Goal: Communication & Community: Ask a question

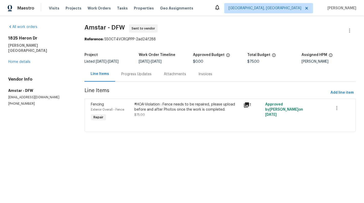
click at [194, 123] on div at bounding box center [220, 125] width 259 height 6
click at [183, 112] on div "#HOA-Violation : Fence needs to be repaired, please upload before and after Pho…" at bounding box center [188, 109] width 106 height 15
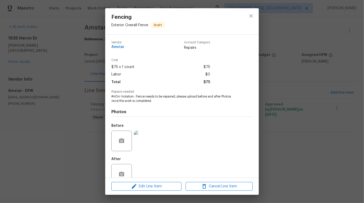
scroll to position [12, 0]
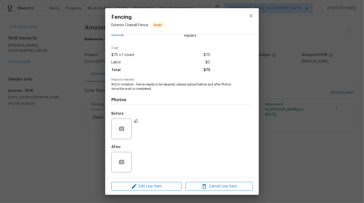
click at [91, 123] on div "Fencing Exterior Overall - Fence Draft Vendor Amstar Account Category Repairs C…" at bounding box center [182, 101] width 364 height 203
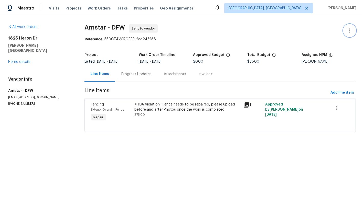
click at [351, 29] on icon "button" at bounding box center [350, 30] width 6 height 6
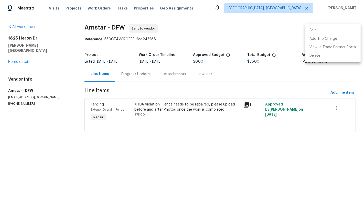
click at [314, 31] on li "Edit" at bounding box center [333, 30] width 55 height 8
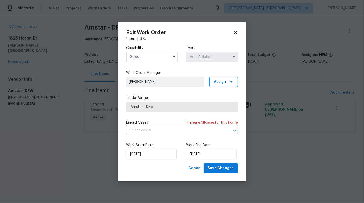
click at [170, 59] on input "text" at bounding box center [152, 57] width 52 height 10
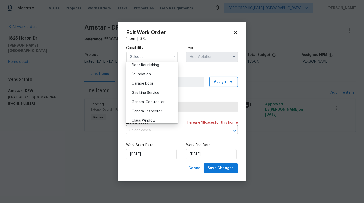
scroll to position [216, 0]
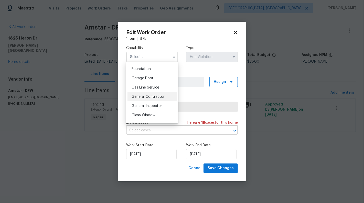
click at [159, 95] on span "General Contractor" at bounding box center [148, 97] width 33 height 4
type input "General Contractor"
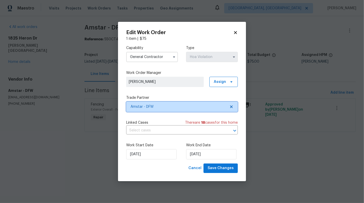
click at [230, 104] on icon at bounding box center [231, 106] width 4 height 4
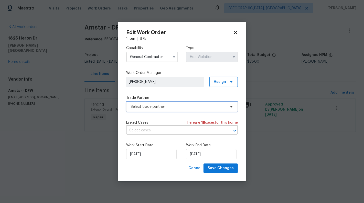
click at [232, 107] on icon at bounding box center [231, 106] width 2 height 1
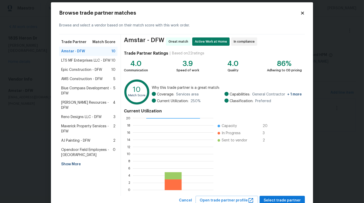
scroll to position [9, 0]
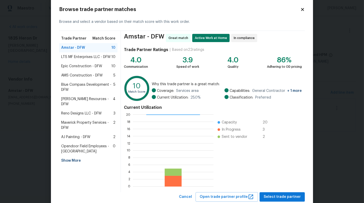
click at [83, 57] on span "LTS MF Enterprises LLC - DFW" at bounding box center [85, 56] width 49 height 5
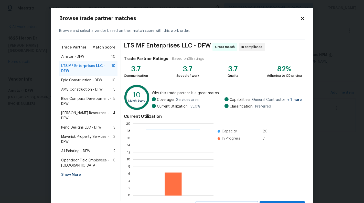
scroll to position [23, 0]
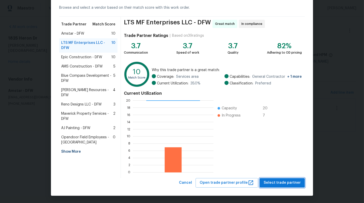
click at [284, 184] on span "Select trade partner" at bounding box center [282, 182] width 37 height 6
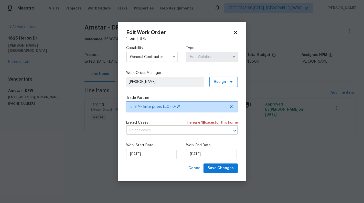
scroll to position [0, 0]
click at [176, 129] on input "text" at bounding box center [174, 130] width 97 height 8
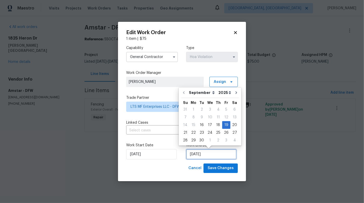
click at [195, 151] on input "[DATE]" at bounding box center [211, 154] width 50 height 10
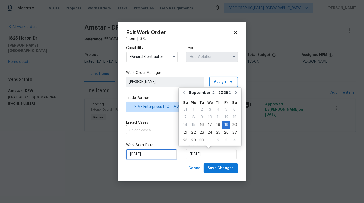
click at [131, 158] on input "[DATE]" at bounding box center [151, 154] width 50 height 10
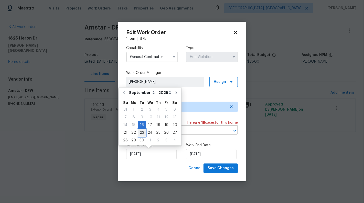
click at [140, 131] on div "23" at bounding box center [142, 132] width 8 height 7
type input "[DATE]"
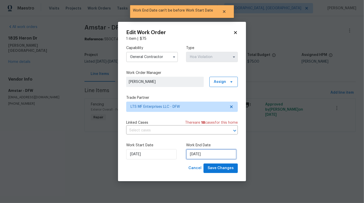
click at [201, 154] on input "[DATE]" at bounding box center [211, 154] width 50 height 10
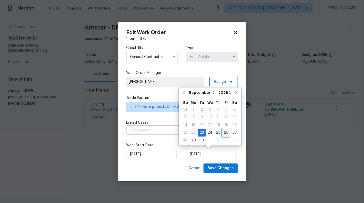
click at [223, 131] on div "26" at bounding box center [226, 132] width 8 height 7
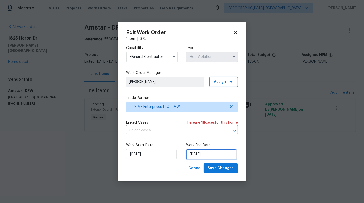
click at [201, 156] on input "[DATE]" at bounding box center [211, 154] width 50 height 10
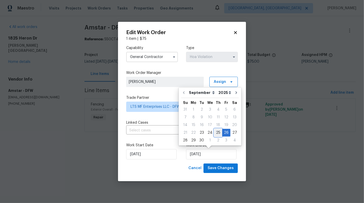
click at [218, 134] on div "25" at bounding box center [218, 132] width 8 height 7
type input "[DATE]"
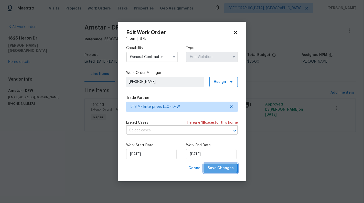
click at [219, 168] on span "Save Changes" at bounding box center [221, 168] width 26 height 6
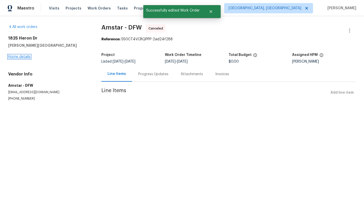
click at [17, 57] on link "Home details" at bounding box center [19, 57] width 22 height 4
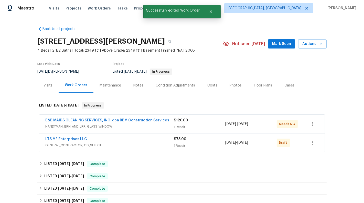
click at [179, 130] on div "B&B MAIDS CLEANING SERVICES, INC. dba BBM Construction Services HANDYMAN, BRN_A…" at bounding box center [182, 123] width 286 height 18
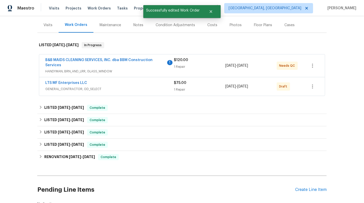
scroll to position [67, 0]
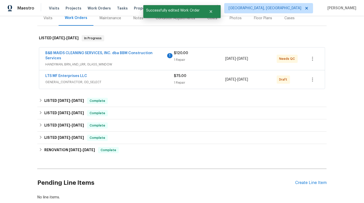
click at [201, 64] on div "$120.00 1 Repair" at bounding box center [199, 58] width 51 height 16
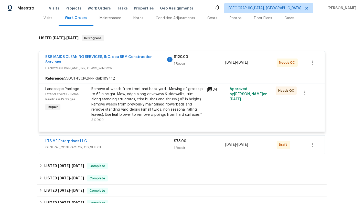
click at [201, 64] on div "1 Repair" at bounding box center [199, 63] width 51 height 5
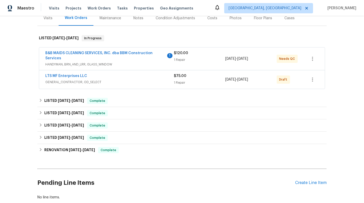
click at [154, 84] on div "LTS MF Enterprises LLC GENERAL_CONTRACTOR, OD_SELECT" at bounding box center [109, 79] width 129 height 12
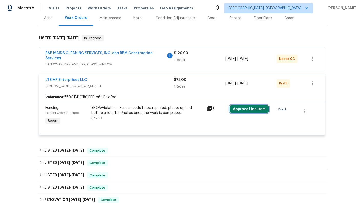
click at [255, 108] on button "Approve Line Item" at bounding box center [249, 109] width 39 height 8
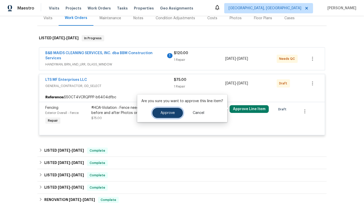
click at [175, 115] on button "Approve" at bounding box center [167, 113] width 31 height 10
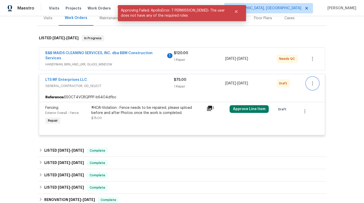
click at [316, 83] on icon "button" at bounding box center [313, 83] width 6 height 6
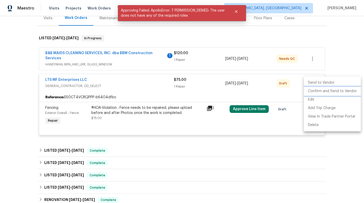
click at [326, 89] on li "Confirm and Send to Vendor" at bounding box center [332, 91] width 57 height 8
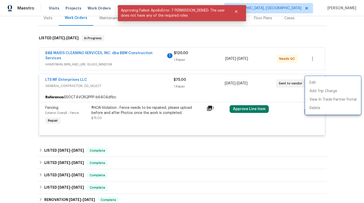
click at [111, 51] on div at bounding box center [182, 101] width 364 height 203
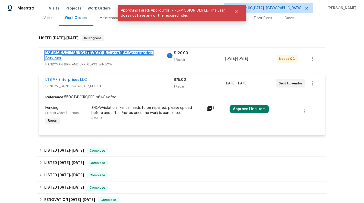
click at [103, 52] on link "B&B MAIDS CLEANING SERVICES, INC. dba BBM Construction Services" at bounding box center [98, 55] width 107 height 9
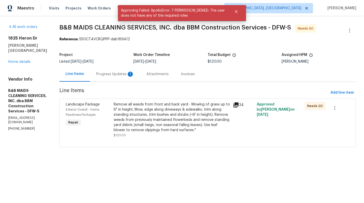
click at [131, 78] on div "Progress Updates 1" at bounding box center [115, 73] width 50 height 15
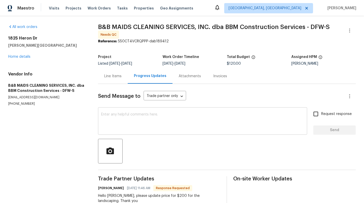
scroll to position [9, 0]
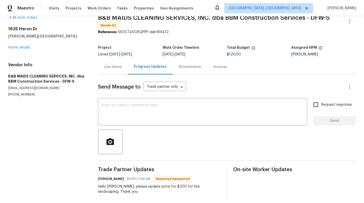
click at [110, 76] on div "Send Message to Trade partner only Trade partner only ​ x ​ Request response Se…" at bounding box center [227, 137] width 258 height 125
click at [110, 70] on div "Line Items" at bounding box center [113, 66] width 30 height 15
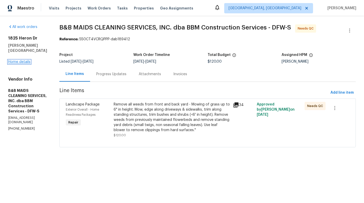
click at [12, 60] on link "Home details" at bounding box center [19, 62] width 22 height 4
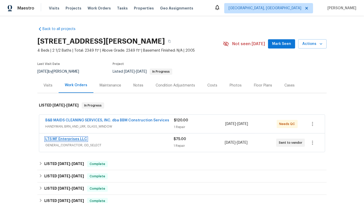
click at [70, 138] on link "LTS MF Enterprises LLC" at bounding box center [66, 139] width 42 height 4
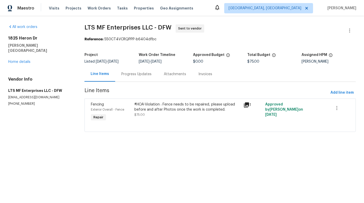
click at [174, 113] on div "#HOA-Violation : Fence needs to be repaired, please upload before and after Pho…" at bounding box center [188, 109] width 106 height 15
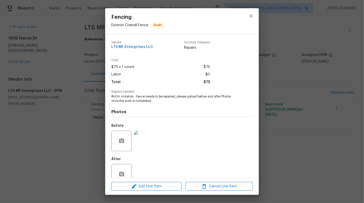
click at [74, 158] on div "Fencing Exterior Overall - Fence Draft Vendor LTS MF Enterprises LLC Account Ca…" at bounding box center [182, 101] width 364 height 203
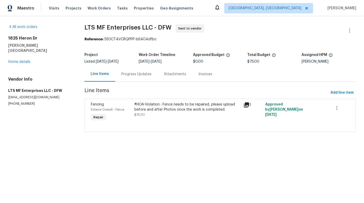
click at [132, 72] on div "Progress Updates" at bounding box center [136, 73] width 30 height 5
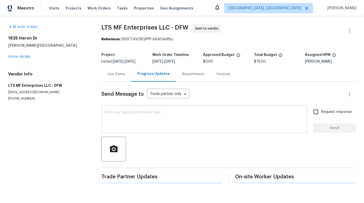
click at [139, 125] on textarea at bounding box center [204, 119] width 200 height 18
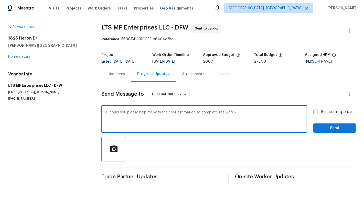
type textarea "Hi, could you please help me with the cost estimation to complete the work ?"
click at [343, 114] on label "Request response" at bounding box center [331, 111] width 41 height 11
click at [321, 114] on input "Request response" at bounding box center [316, 111] width 11 height 11
checkbox input "true"
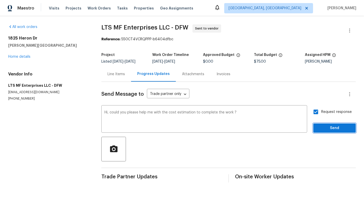
click at [345, 126] on span "Send" at bounding box center [335, 128] width 34 height 6
